Goal: Transaction & Acquisition: Purchase product/service

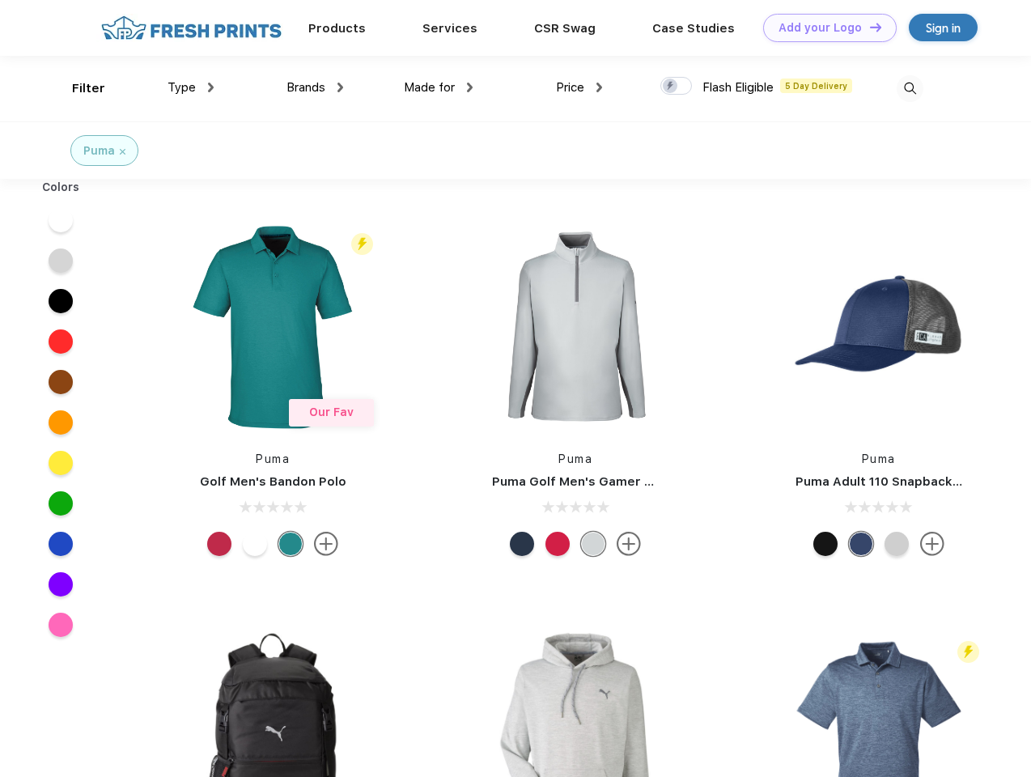
click at [823, 28] on link "Add your Logo Design Tool" at bounding box center [829, 28] width 133 height 28
click at [0, 0] on div "Design Tool" at bounding box center [0, 0] width 0 height 0
click at [868, 27] on link "Add your Logo Design Tool" at bounding box center [829, 28] width 133 height 28
click at [78, 88] on div "Filter" at bounding box center [88, 88] width 33 height 19
click at [191, 87] on span "Type" at bounding box center [181, 87] width 28 height 15
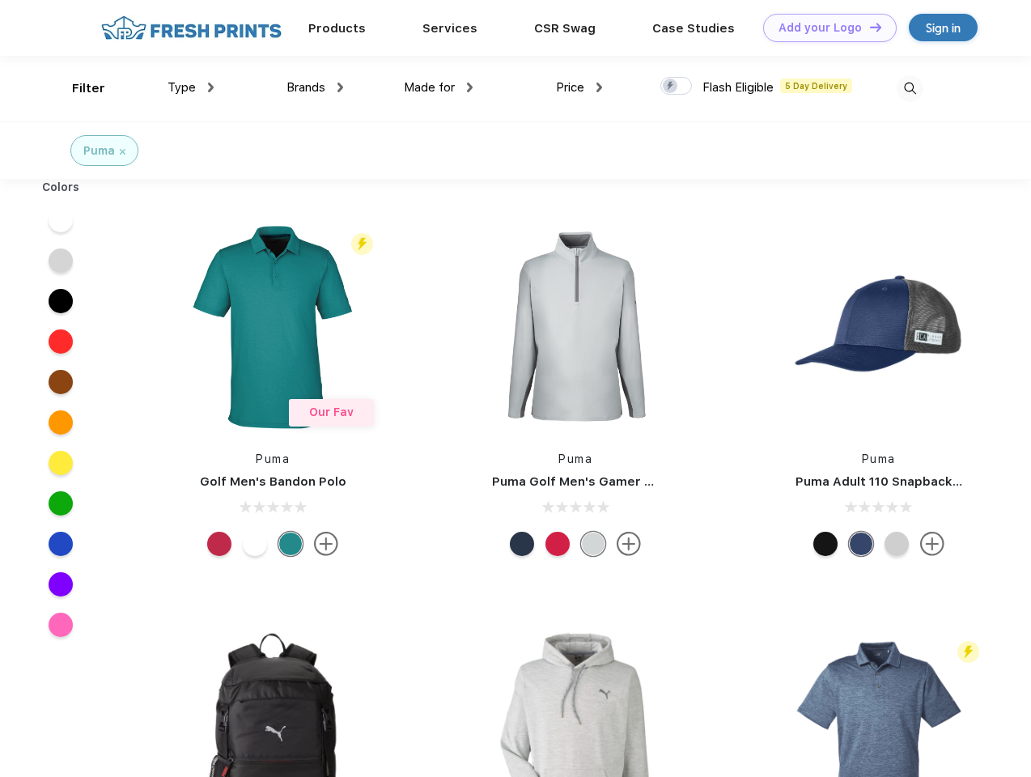
click at [315, 87] on span "Brands" at bounding box center [305, 87] width 39 height 15
click at [438, 87] on span "Made for" at bounding box center [429, 87] width 51 height 15
click at [579, 87] on span "Price" at bounding box center [570, 87] width 28 height 15
click at [676, 87] on div at bounding box center [676, 86] width 32 height 18
click at [671, 87] on input "checkbox" at bounding box center [665, 81] width 11 height 11
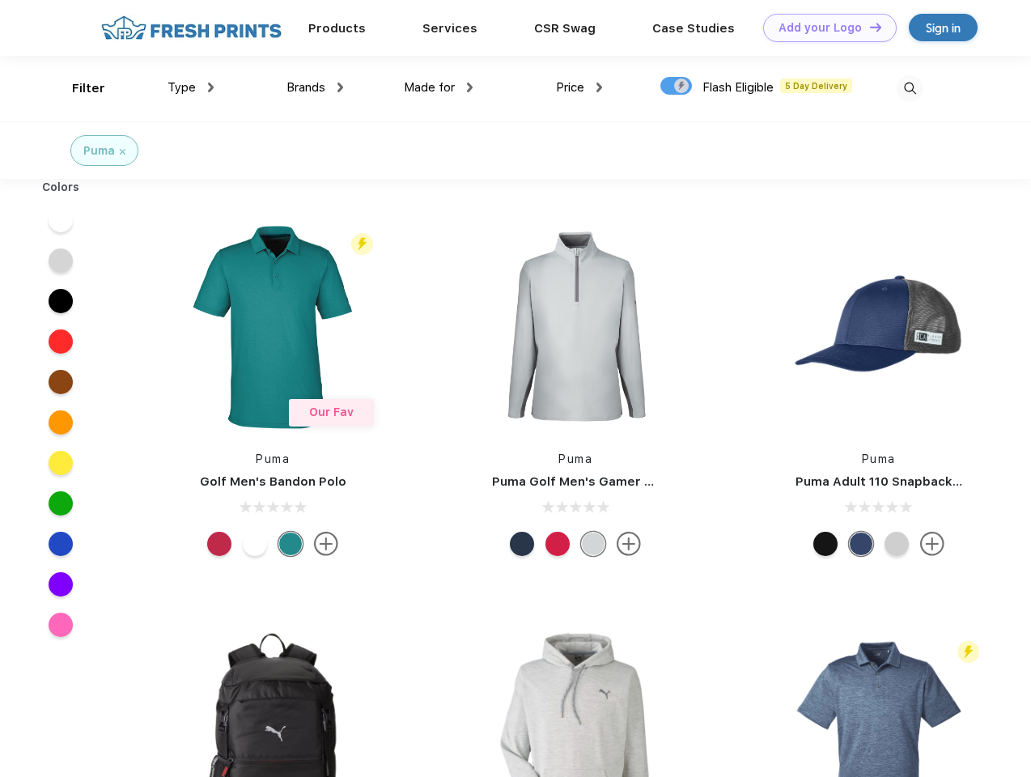
click at [909, 88] on img at bounding box center [909, 88] width 27 height 27
